Goal: Transaction & Acquisition: Download file/media

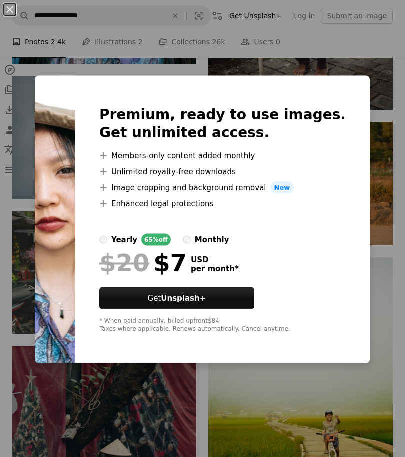
scroll to position [32735, 0]
click at [382, 306] on div "An X shape Premium, ready to use images. Get unlimited access. A plus sign Memb…" at bounding box center [202, 228] width 405 height 457
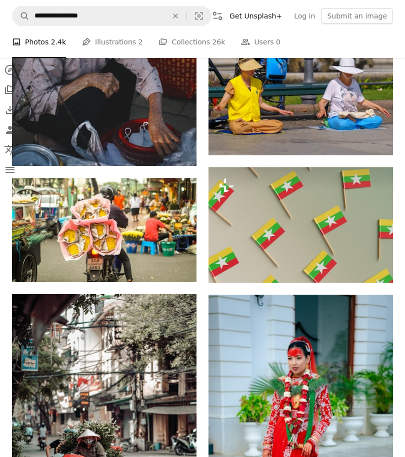
scroll to position [34836, 0]
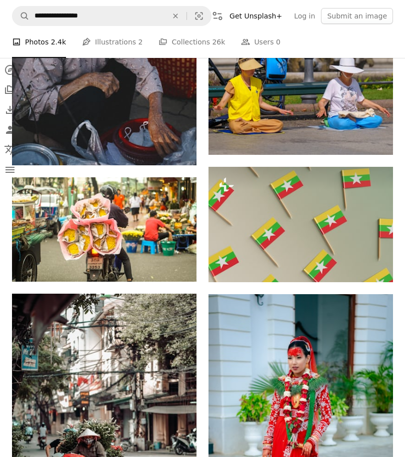
click at [309, 414] on img at bounding box center [300, 432] width 184 height 277
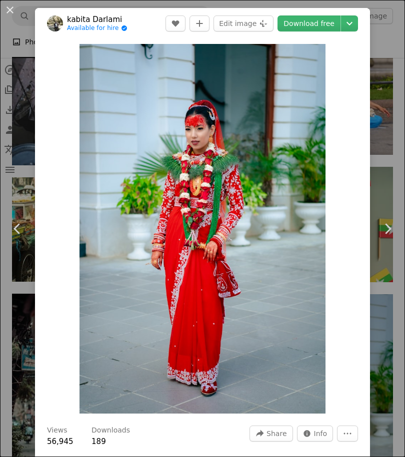
click at [322, 30] on link "Download free" at bounding box center [308, 23] width 63 height 16
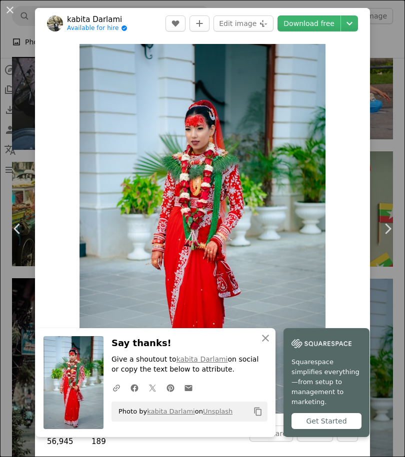
click at [380, 187] on div "An X shape Chevron left Chevron right [PERSON_NAME] Available for hire A checkm…" at bounding box center [202, 228] width 405 height 457
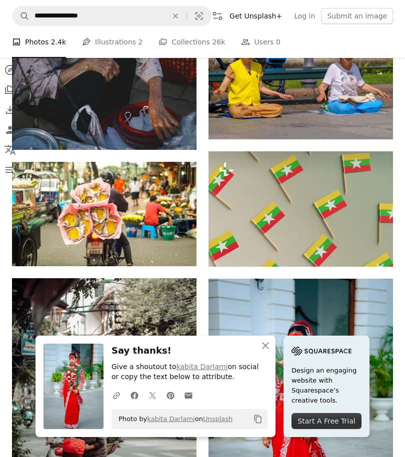
click at [268, 356] on button "An X shape Close" at bounding box center [265, 346] width 20 height 20
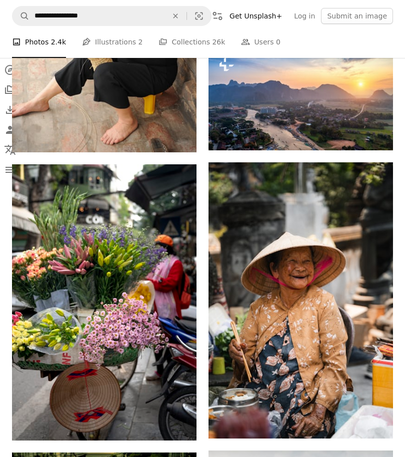
scroll to position [37483, 0]
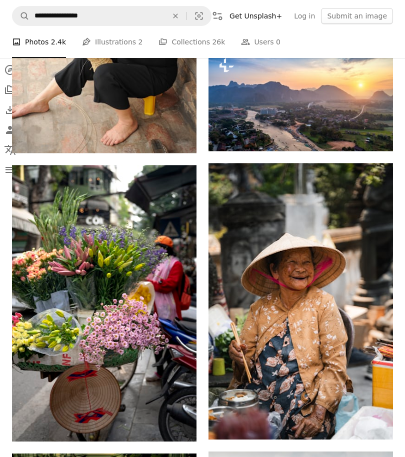
click at [309, 305] on img at bounding box center [300, 301] width 184 height 277
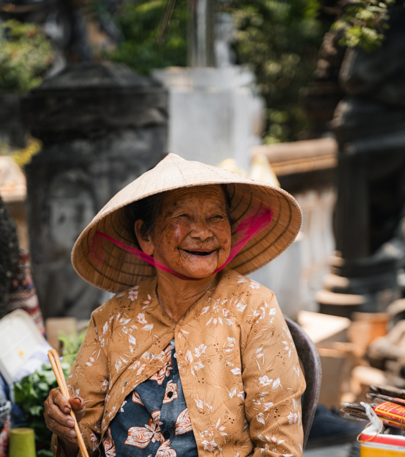
click at [324, 323] on img "Zoom out on this image" at bounding box center [203, 304] width 406 height 609
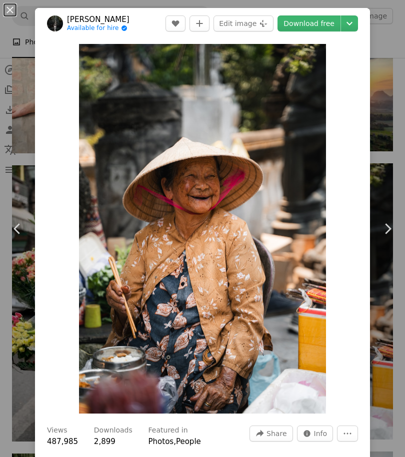
click at [320, 26] on link "Download free" at bounding box center [308, 23] width 63 height 16
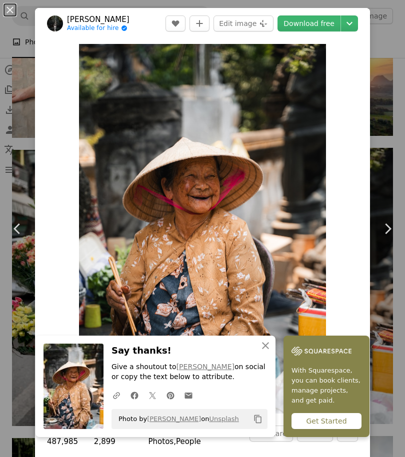
click at [270, 352] on icon "An X shape" at bounding box center [265, 346] width 12 height 12
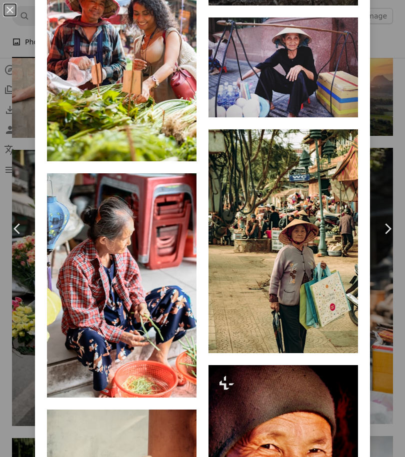
scroll to position [2715, 0]
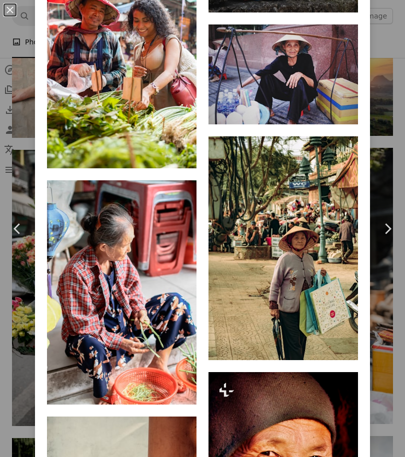
click at [167, 143] on img at bounding box center [121, 57] width 149 height 224
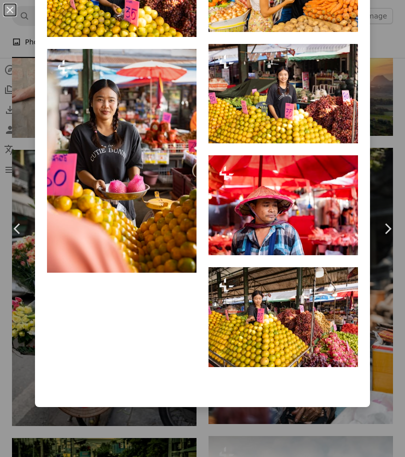
scroll to position [3248, 0]
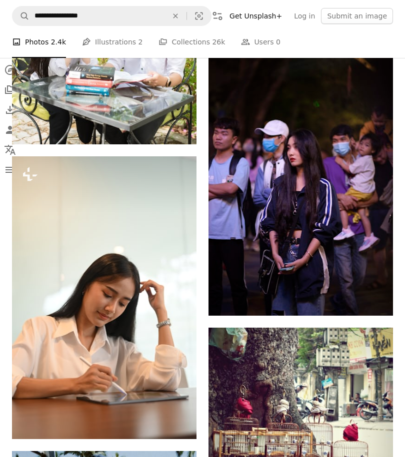
scroll to position [102741, 0]
click at [333, 190] on img at bounding box center [300, 177] width 184 height 277
click at [315, 188] on img at bounding box center [300, 177] width 184 height 277
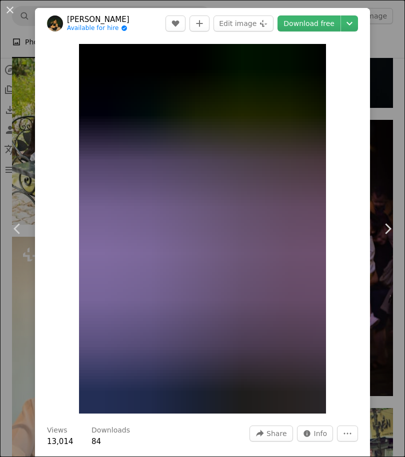
scroll to position [102660, 0]
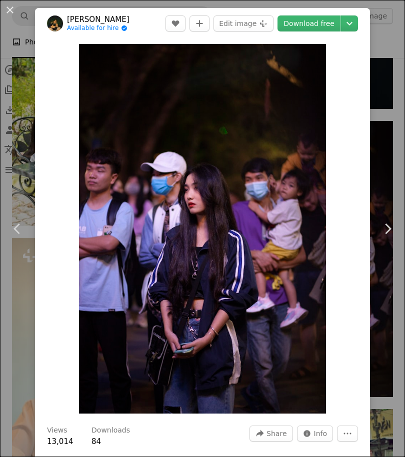
click at [327, 24] on link "Download free" at bounding box center [308, 23] width 63 height 16
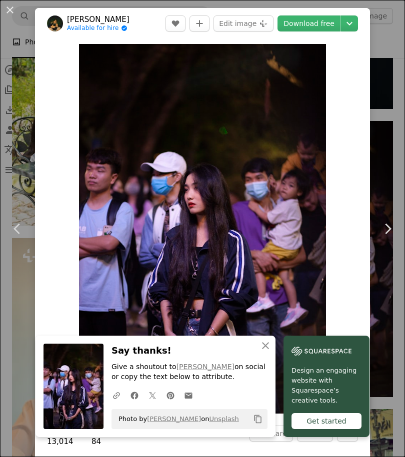
click at [271, 356] on button "An X shape Close" at bounding box center [265, 346] width 20 height 20
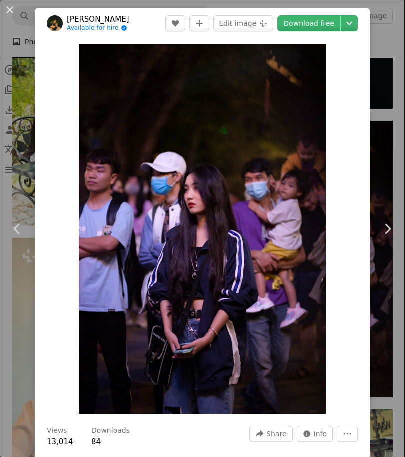
click at [382, 200] on div "An X shape Chevron left Chevron right [PERSON_NAME] Available for hire A checkm…" at bounding box center [202, 228] width 405 height 457
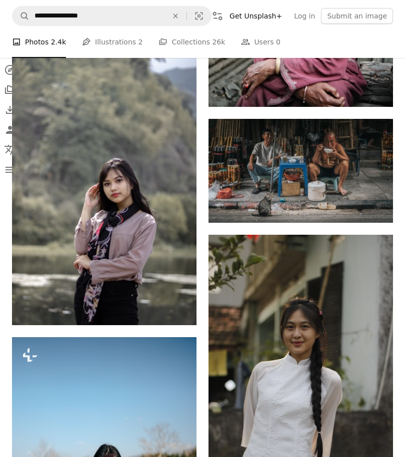
scroll to position [105281, 0]
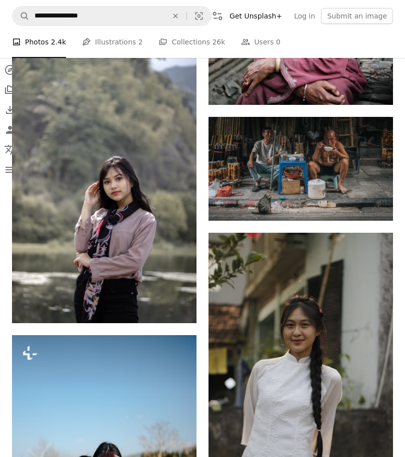
click at [311, 355] on img at bounding box center [300, 371] width 184 height 277
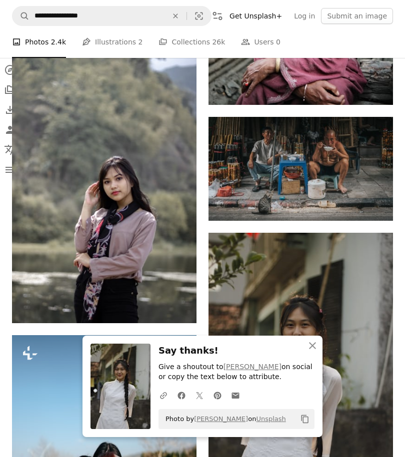
click at [151, 178] on img at bounding box center [104, 184] width 184 height 277
click at [182, 297] on link "Arrow pointing down" at bounding box center [176, 305] width 20 height 16
click at [183, 297] on link "Arrow pointing down" at bounding box center [176, 305] width 20 height 16
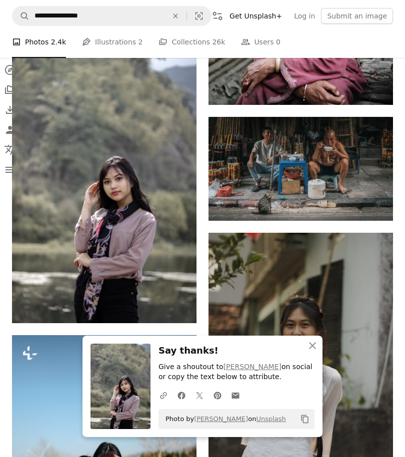
click at [321, 356] on button "An X shape Close" at bounding box center [312, 346] width 20 height 20
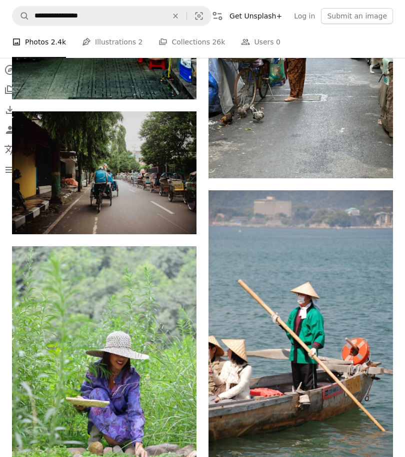
scroll to position [127525, 0]
click at [160, 370] on img at bounding box center [104, 384] width 184 height 277
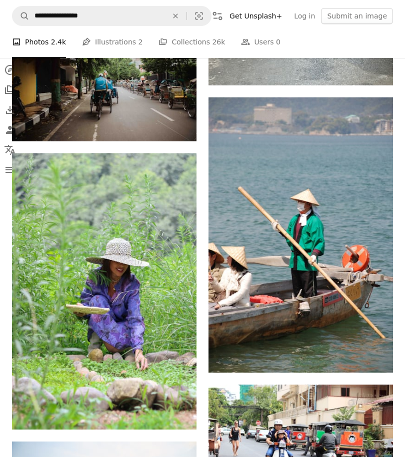
scroll to position [127613, 0]
